Goal: Find specific page/section: Find specific page/section

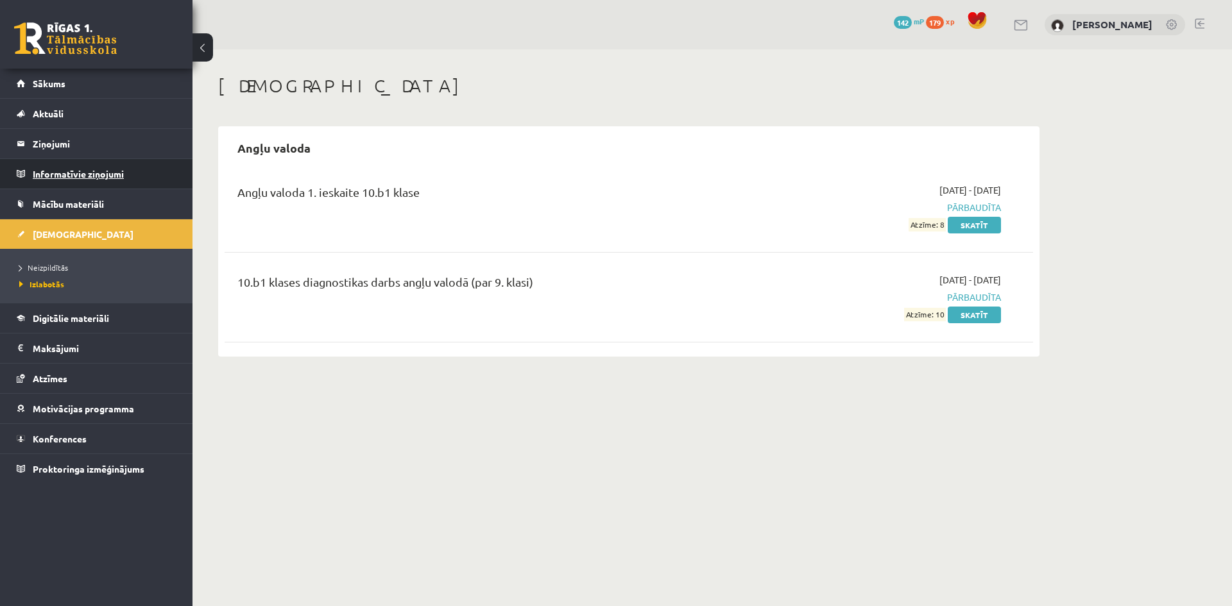
click at [94, 180] on legend "Informatīvie ziņojumi 0" at bounding box center [105, 174] width 144 height 30
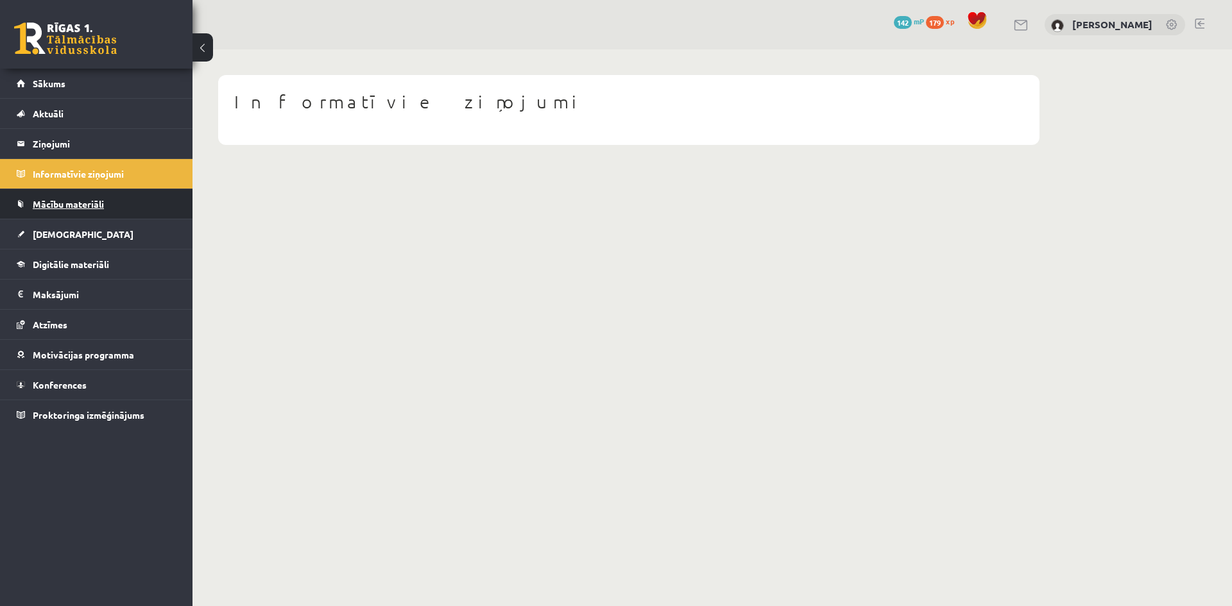
click at [64, 200] on span "Mācību materiāli" at bounding box center [68, 204] width 71 height 12
